Goal: Transaction & Acquisition: Purchase product/service

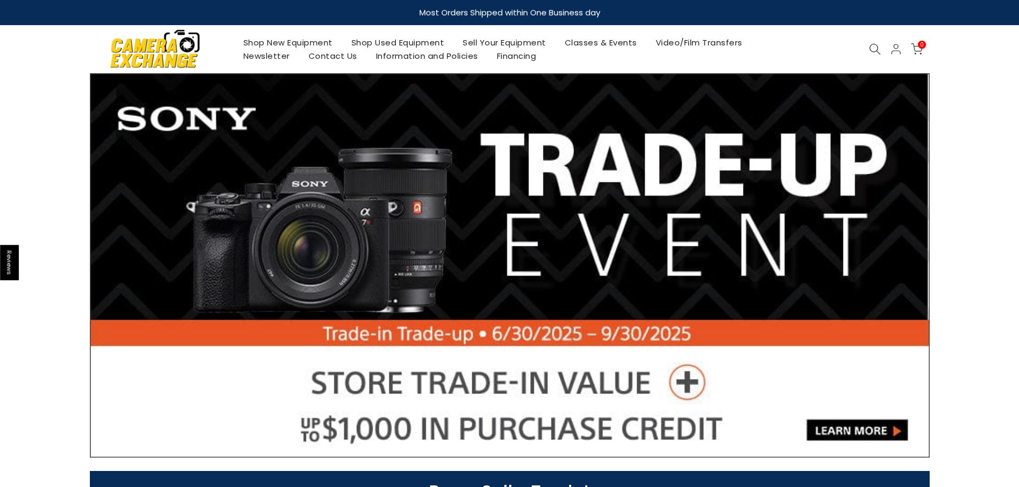
click at [875, 47] on icon at bounding box center [875, 49] width 12 height 12
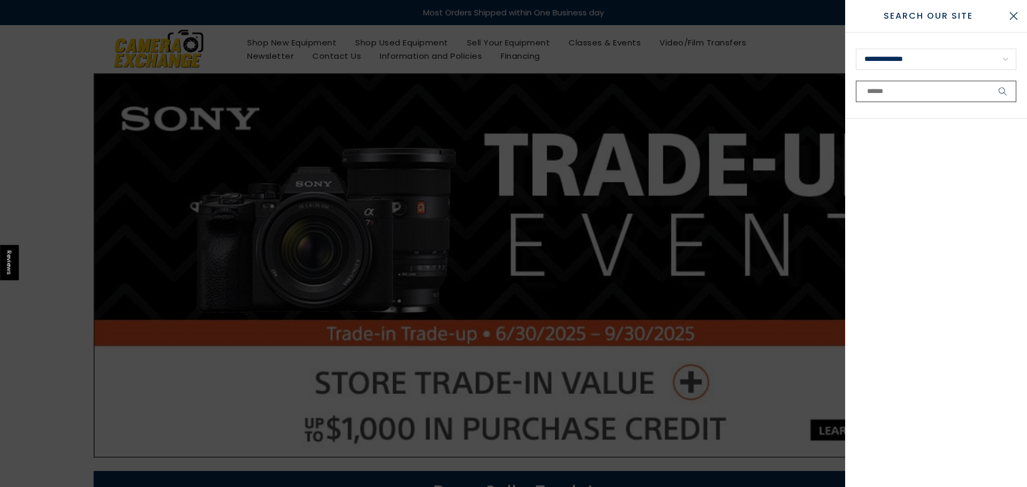
click at [904, 90] on input "text" at bounding box center [936, 91] width 160 height 21
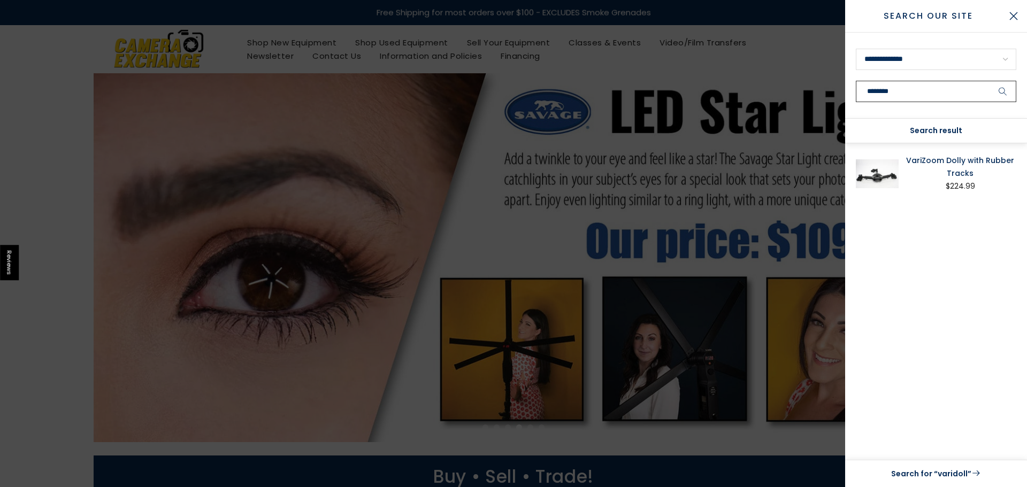
type input "********"
click at [945, 158] on link "VariZoom Dolly with Rubber Tracks" at bounding box center [960, 167] width 112 height 26
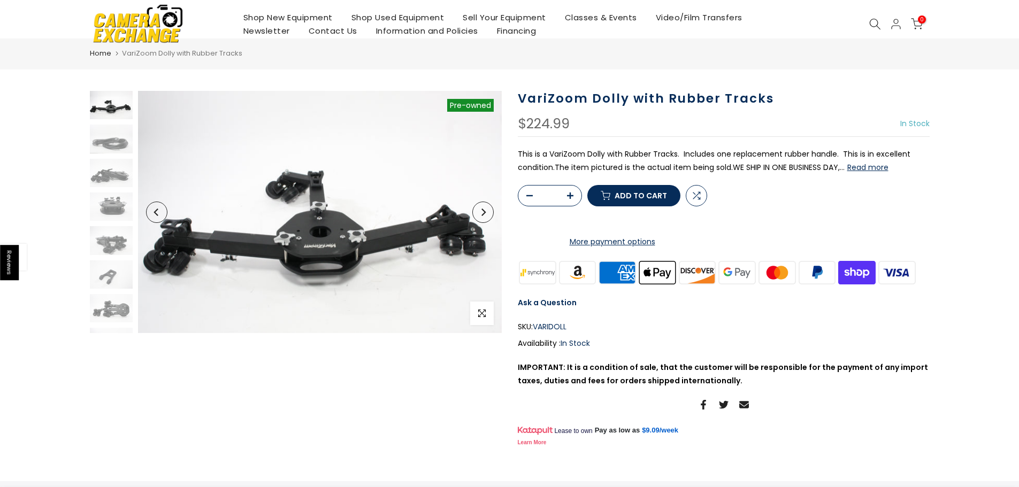
scroll to position [53, 0]
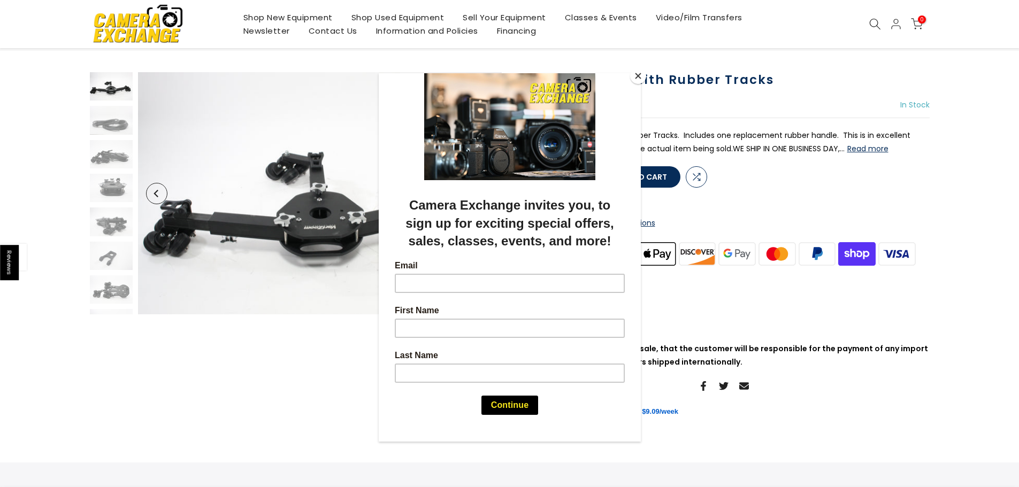
click at [632, 75] on button "Close" at bounding box center [638, 76] width 16 height 16
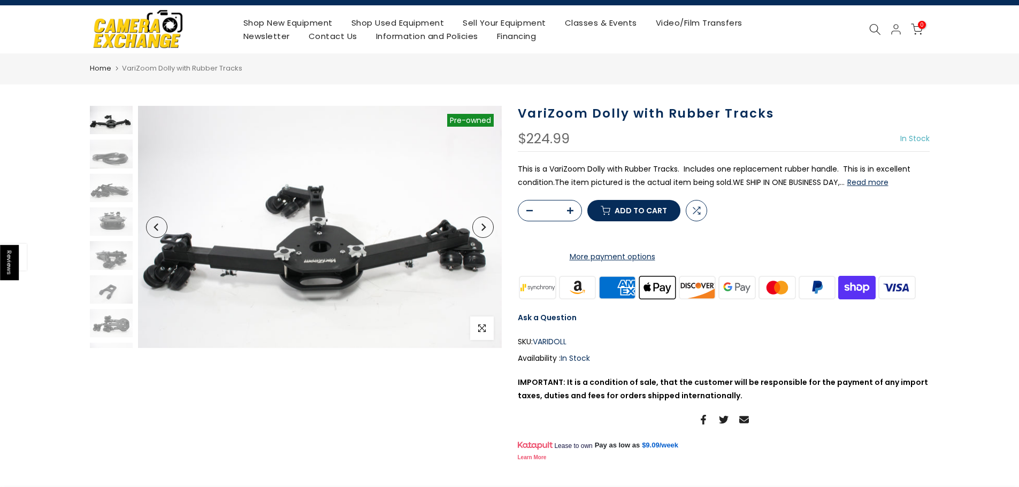
scroll to position [0, 0]
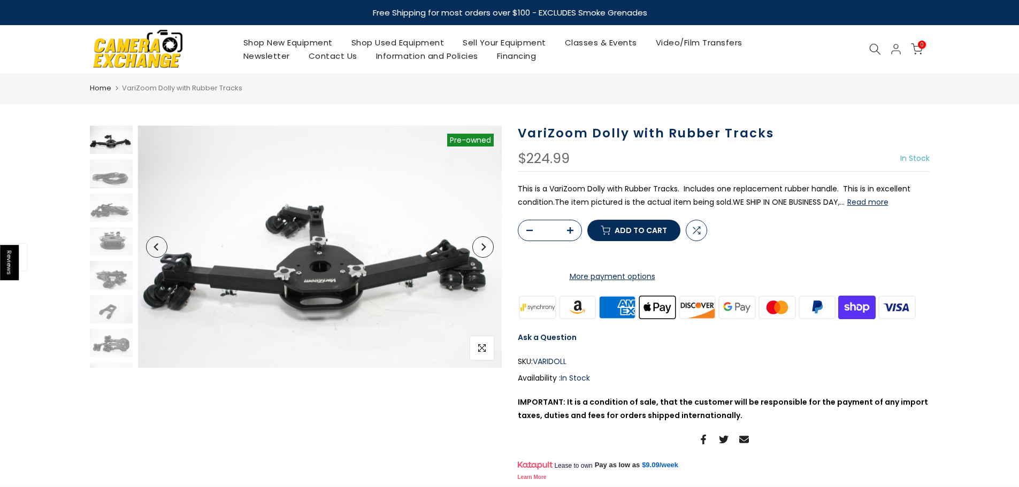
click at [863, 200] on button "Read more" at bounding box center [867, 202] width 41 height 10
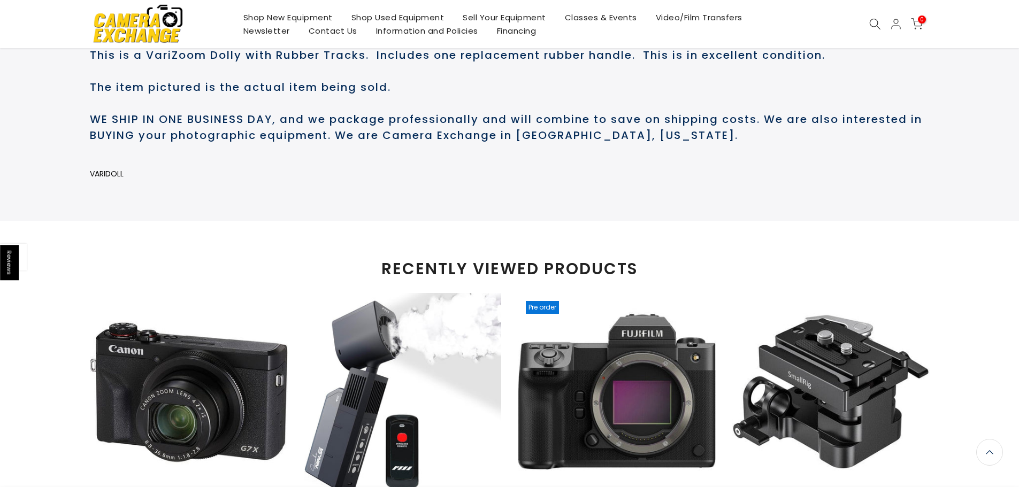
scroll to position [535, 0]
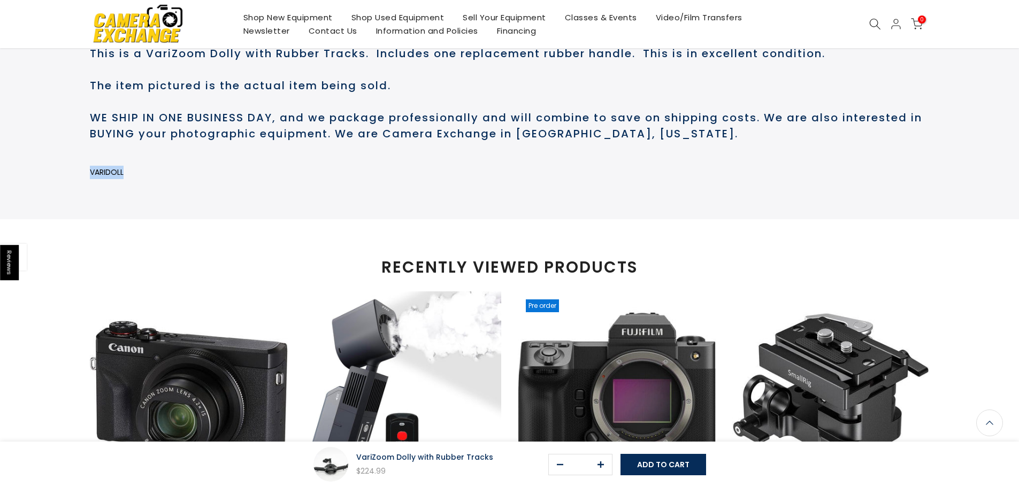
drag, startPoint x: 139, startPoint y: 213, endPoint x: 82, endPoint y: 221, distance: 57.8
click at [82, 219] on div "Description Why Buy From Us Description This is a VariZoom Dolly with Rubber Tr…" at bounding box center [510, 100] width 856 height 238
copy p "VARIDOLL"
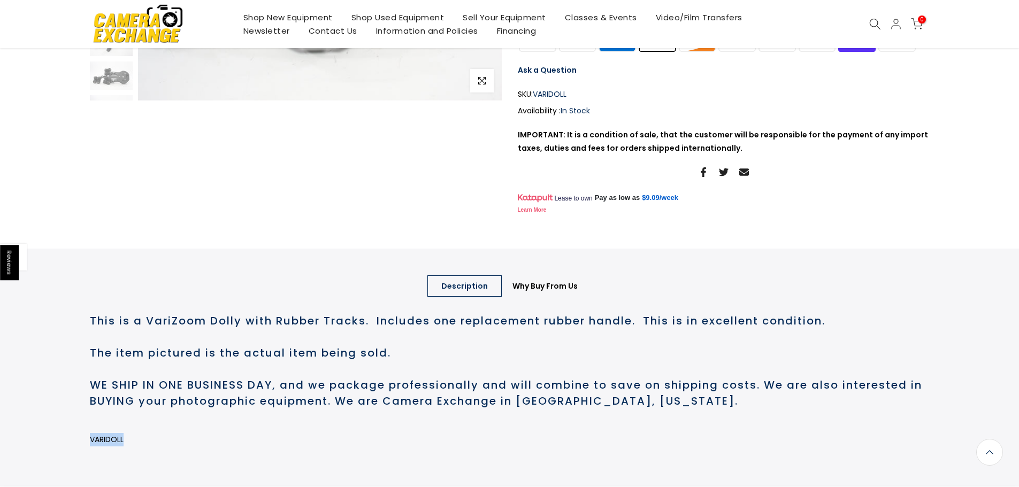
scroll to position [0, 0]
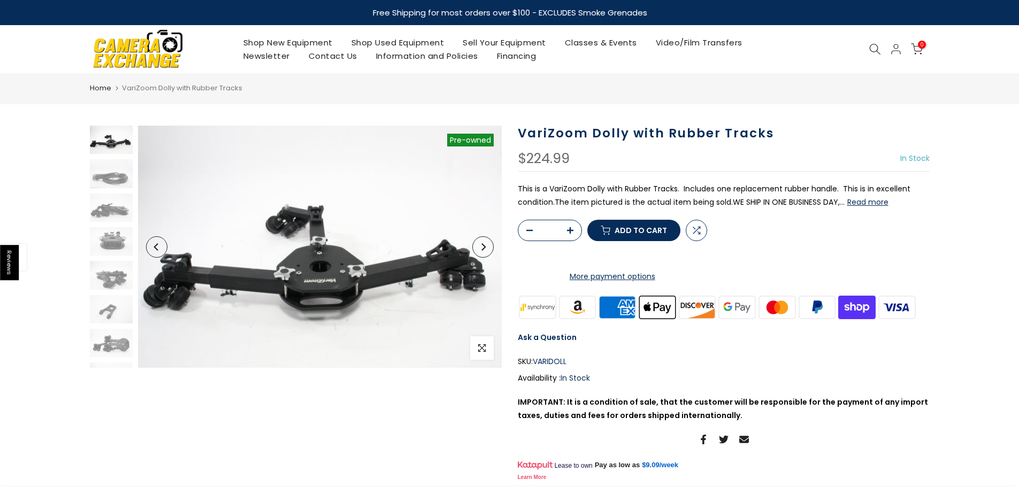
click at [638, 234] on span "Add to cart" at bounding box center [641, 230] width 52 height 7
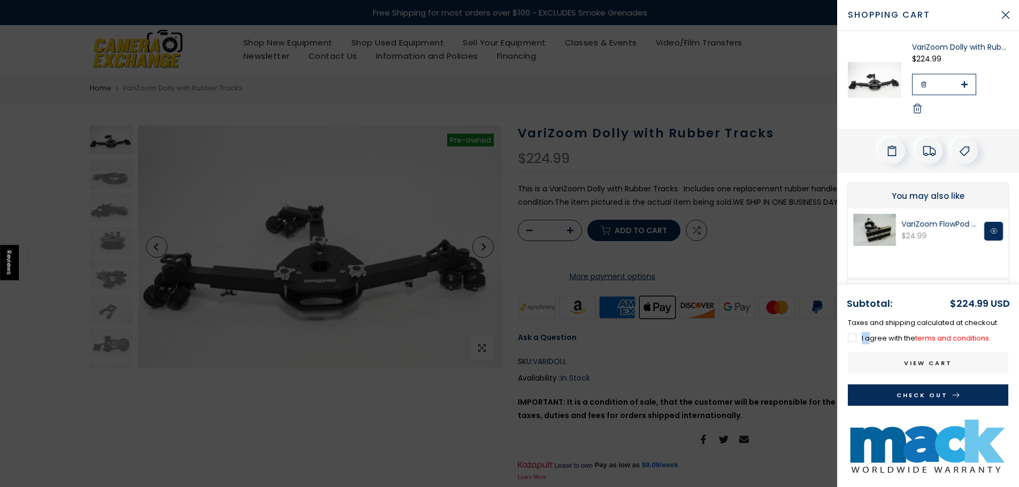
drag, startPoint x: 855, startPoint y: 338, endPoint x: 871, endPoint y: 336, distance: 15.6
click at [871, 336] on label "I agree with the terms and conditions ." at bounding box center [919, 338] width 143 height 10
click at [871, 341] on label "I agree with the terms and conditions ." at bounding box center [919, 338] width 143 height 10
click at [854, 338] on label "I agree with the terms and conditions ." at bounding box center [919, 338] width 143 height 10
click at [938, 392] on button "Check Out" at bounding box center [928, 395] width 160 height 21
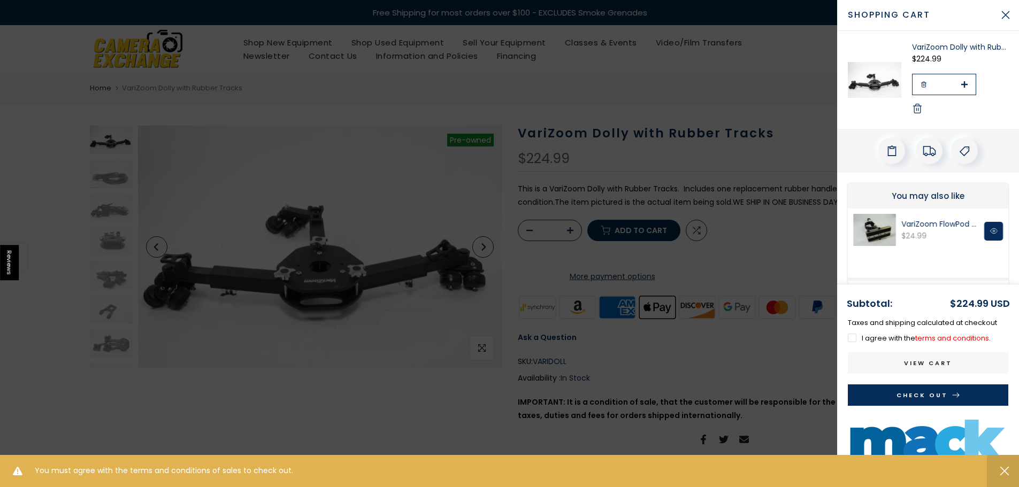
click at [854, 334] on label "I agree with the terms and conditions ." at bounding box center [919, 338] width 143 height 10
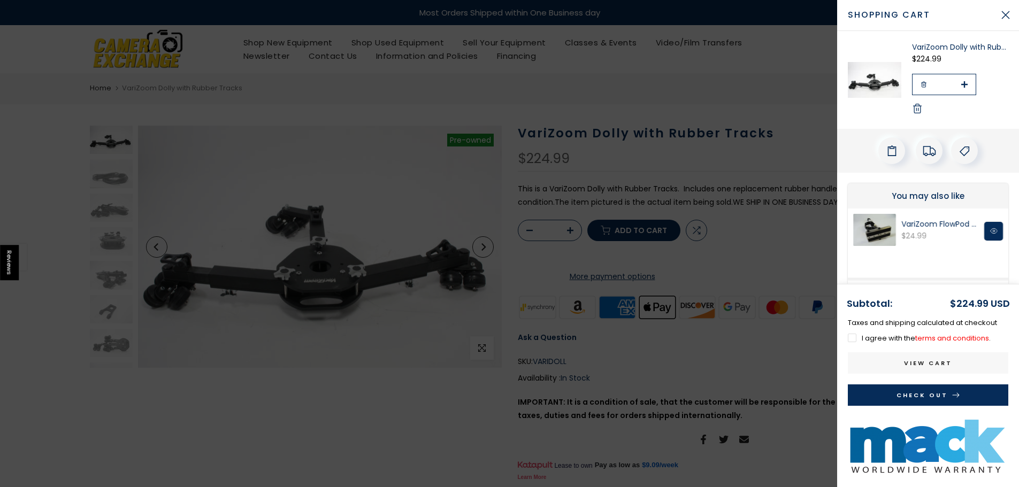
click at [936, 393] on button "Check Out" at bounding box center [928, 395] width 160 height 21
